Goal: Task Accomplishment & Management: Manage account settings

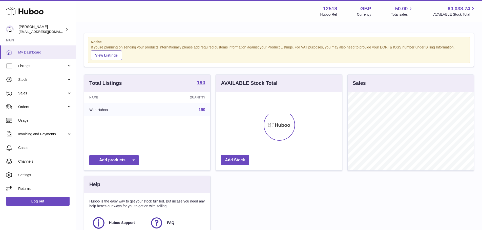
scroll to position [79, 126]
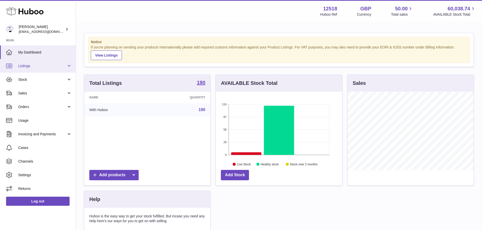
click at [44, 70] on link "Listings" at bounding box center [38, 66] width 76 height 14
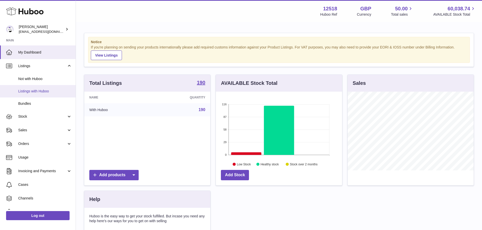
click at [46, 92] on span "Listings with Huboo" at bounding box center [45, 91] width 54 height 5
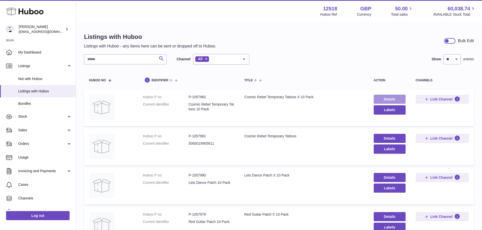
click at [399, 97] on link "Details" at bounding box center [390, 99] width 32 height 9
click at [231, 60] on div "All" at bounding box center [221, 59] width 56 height 11
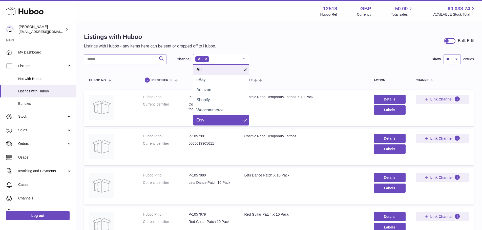
click at [225, 119] on span "Etsy" at bounding box center [221, 120] width 56 height 10
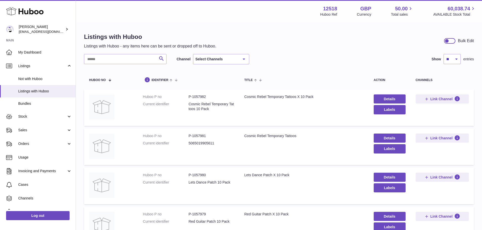
click at [216, 60] on div "Select Channels" at bounding box center [221, 59] width 56 height 10
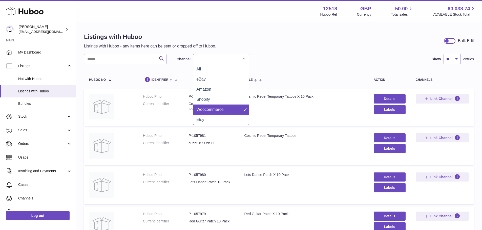
click at [213, 107] on span "Woocommerce" at bounding box center [209, 109] width 27 height 4
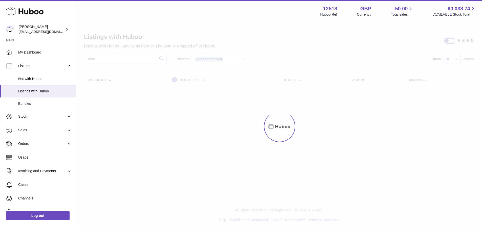
click at [228, 59] on div "Select Channels" at bounding box center [221, 59] width 56 height 10
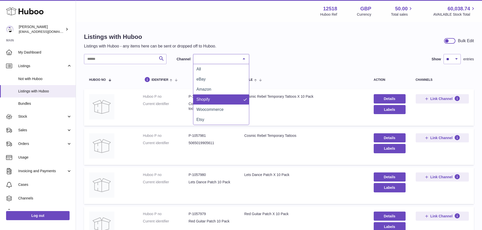
click at [222, 95] on span "Shopify" at bounding box center [221, 100] width 56 height 10
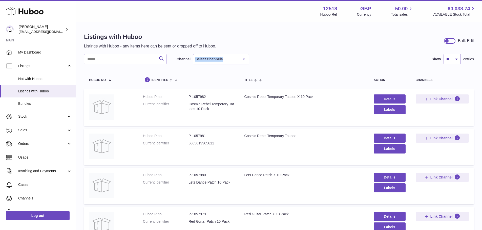
click at [217, 59] on div "Select Channels" at bounding box center [221, 59] width 56 height 10
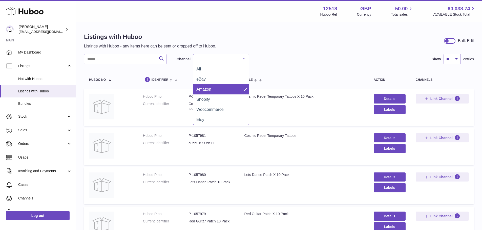
click at [212, 92] on span "Amazon" at bounding box center [221, 89] width 56 height 10
click at [219, 60] on div "Select Channels" at bounding box center [221, 59] width 56 height 10
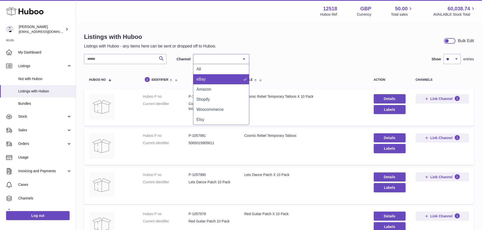
click at [216, 80] on span "eBay" at bounding box center [221, 79] width 56 height 10
click at [215, 60] on div "Select Channels" at bounding box center [221, 59] width 56 height 10
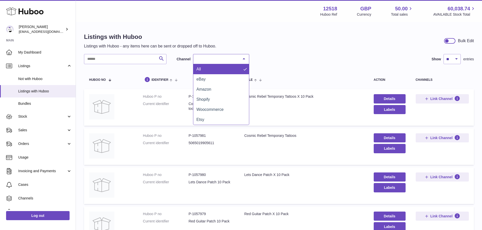
click at [215, 70] on span "All" at bounding box center [221, 69] width 56 height 10
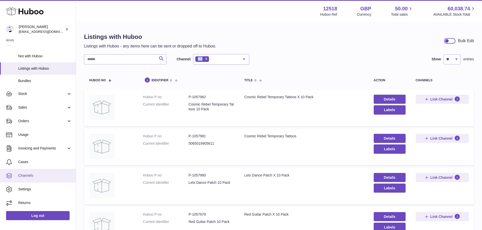
click at [27, 178] on span "Channels" at bounding box center [45, 175] width 54 height 5
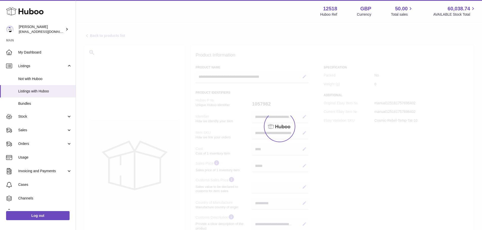
select select "**"
select select "****"
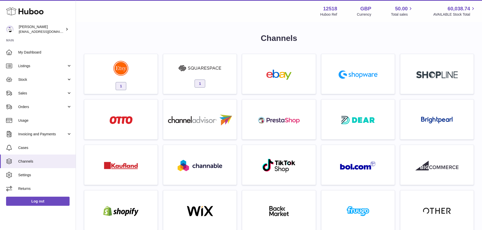
click at [196, 35] on h1 "Channels" at bounding box center [279, 38] width 390 height 11
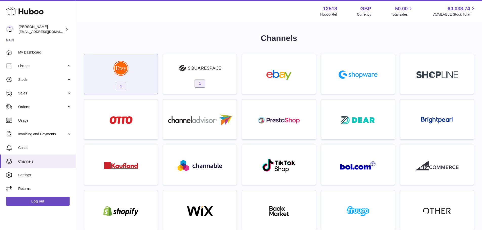
click at [129, 69] on div "1" at bounding box center [121, 75] width 68 height 32
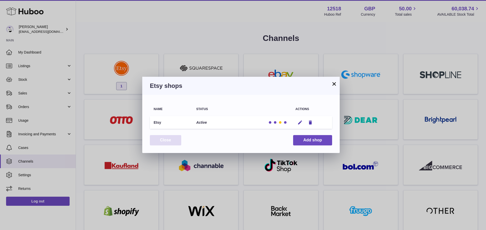
click at [166, 138] on button "Close" at bounding box center [165, 140] width 31 height 10
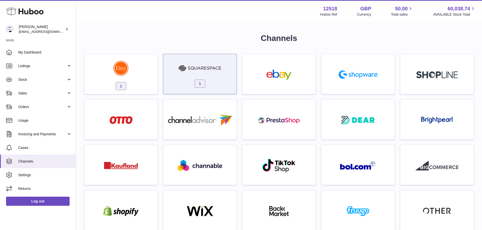
click at [190, 69] on img at bounding box center [199, 68] width 43 height 10
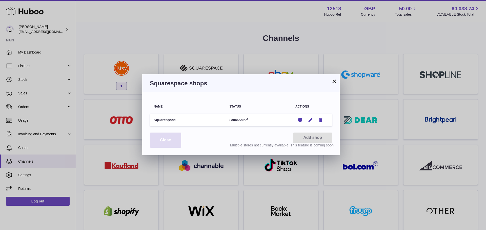
click at [178, 140] on button "Close" at bounding box center [165, 140] width 31 height 15
